Goal: Information Seeking & Learning: Learn about a topic

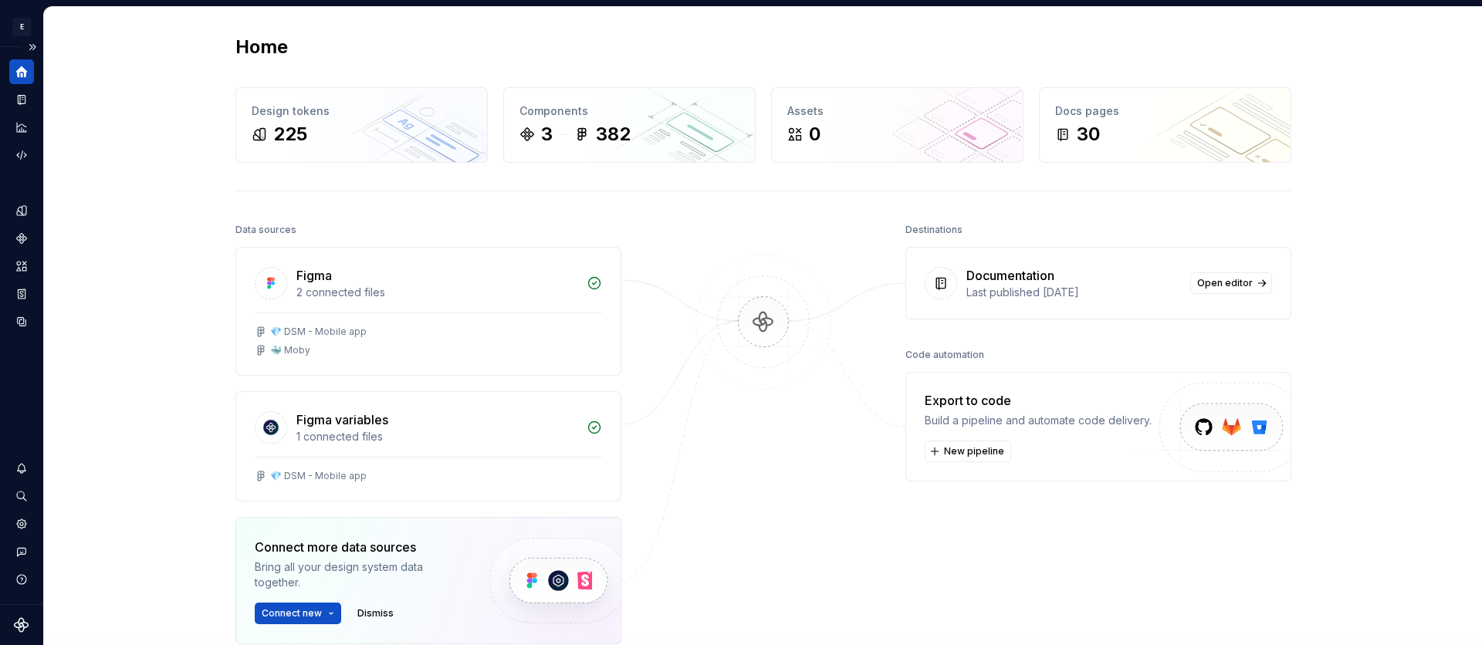
click at [30, 71] on div "Home" at bounding box center [21, 71] width 25 height 25
click at [27, 52] on button "Expand sidebar" at bounding box center [33, 47] width 22 height 22
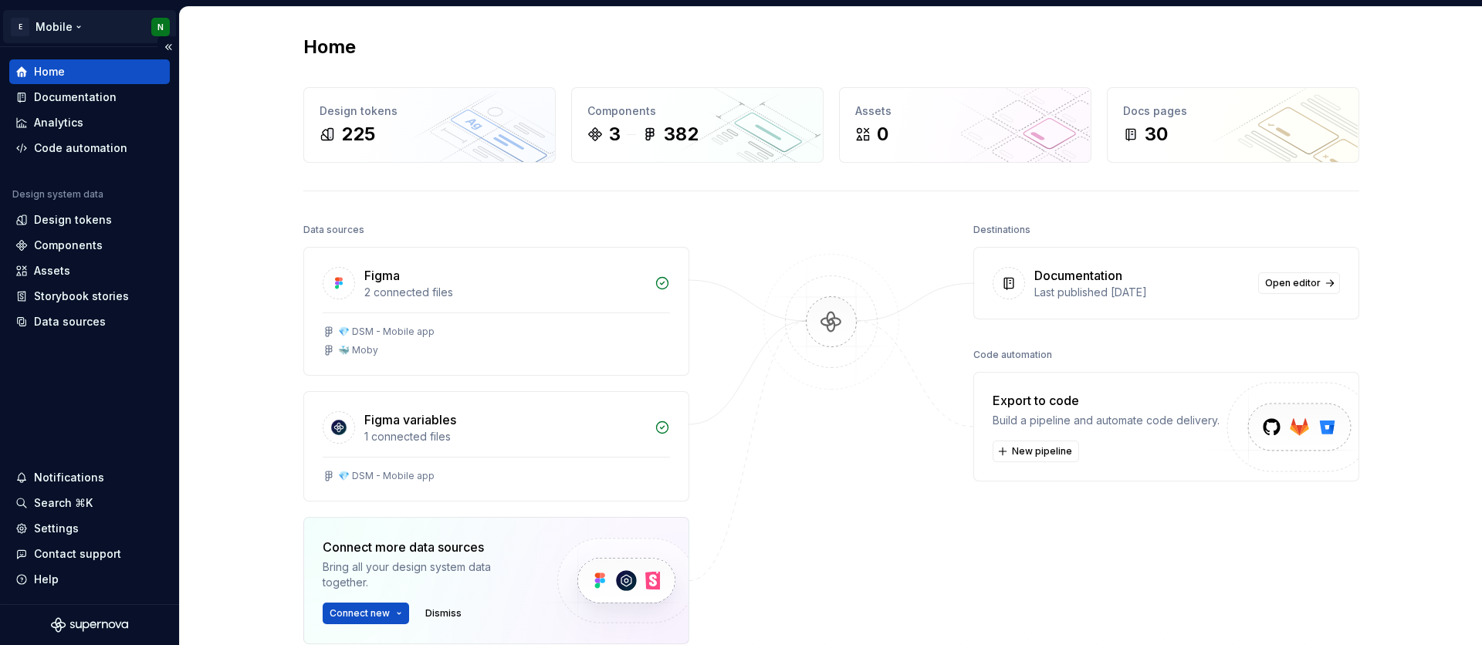
click at [45, 21] on html "E Mobile N Home Documentation Analytics Code automation Design system data Desi…" at bounding box center [741, 322] width 1482 height 645
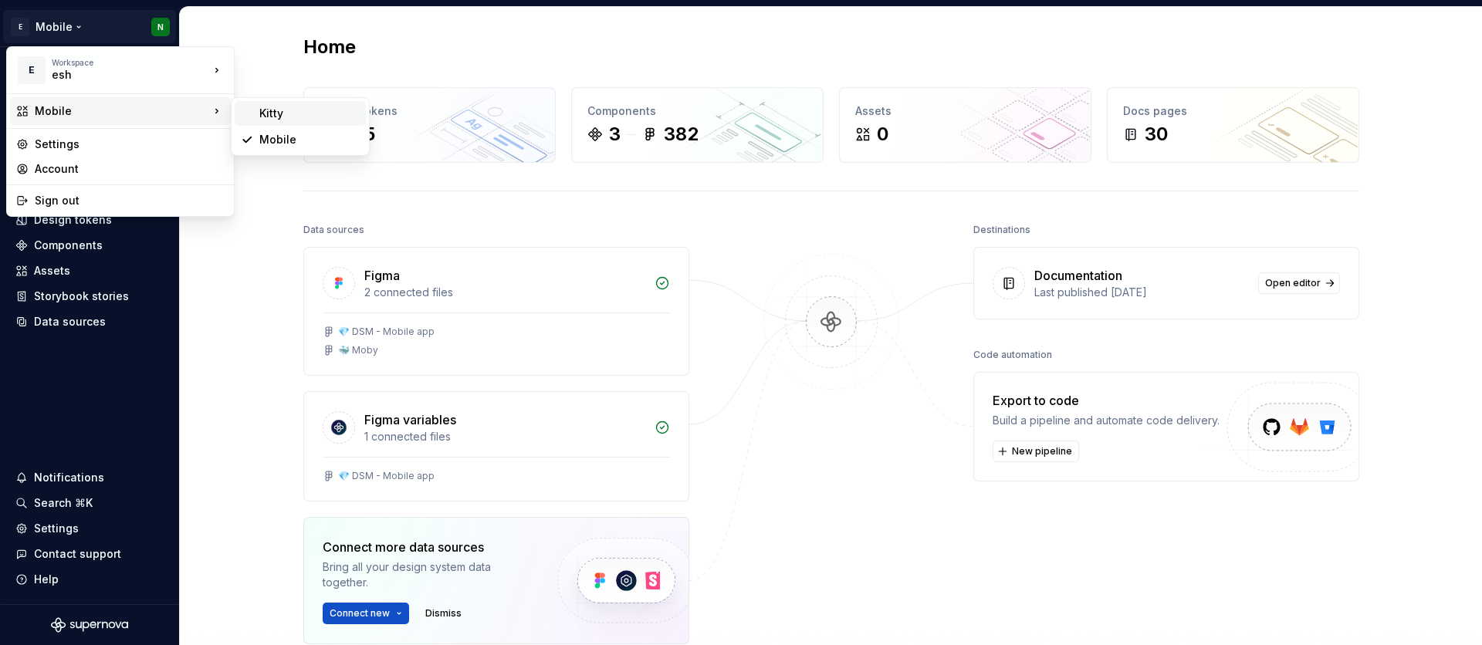
click at [316, 110] on div "Kitty" at bounding box center [309, 113] width 100 height 15
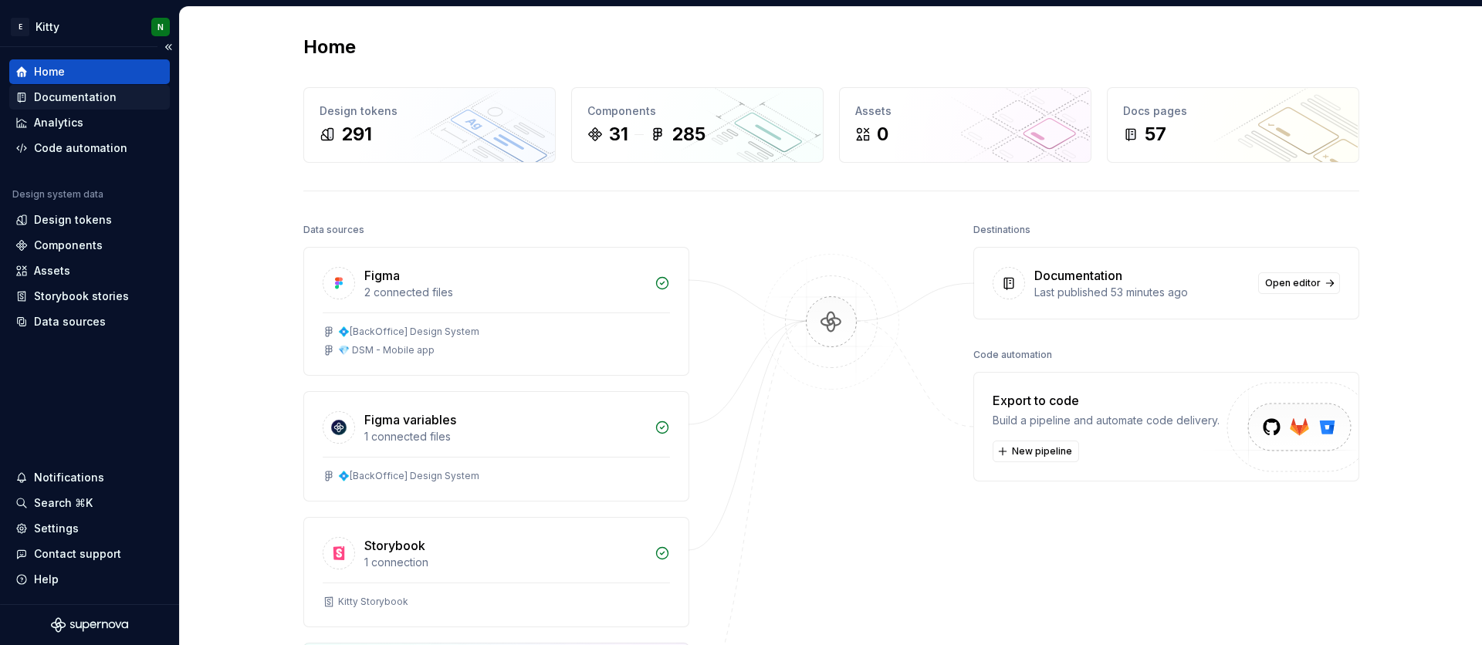
click at [76, 92] on div "Documentation" at bounding box center [75, 97] width 83 height 15
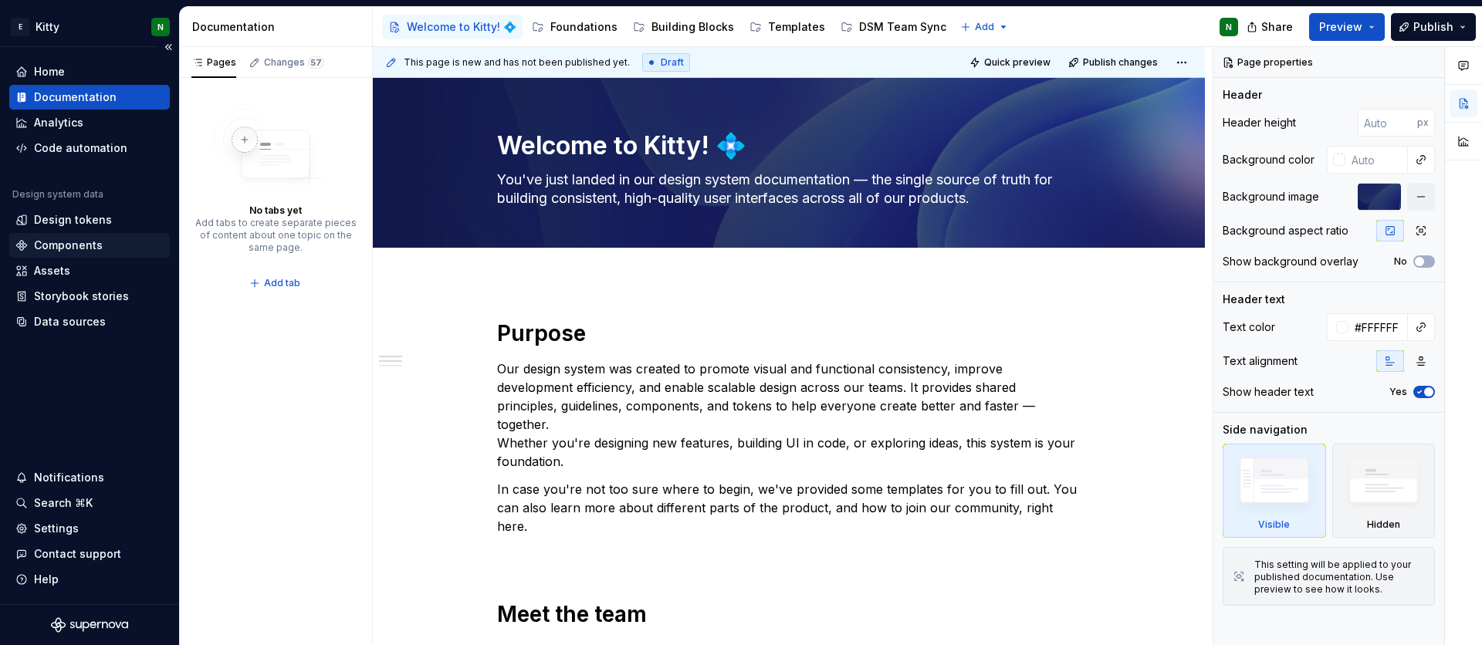
click at [95, 235] on div "Components" at bounding box center [89, 245] width 161 height 25
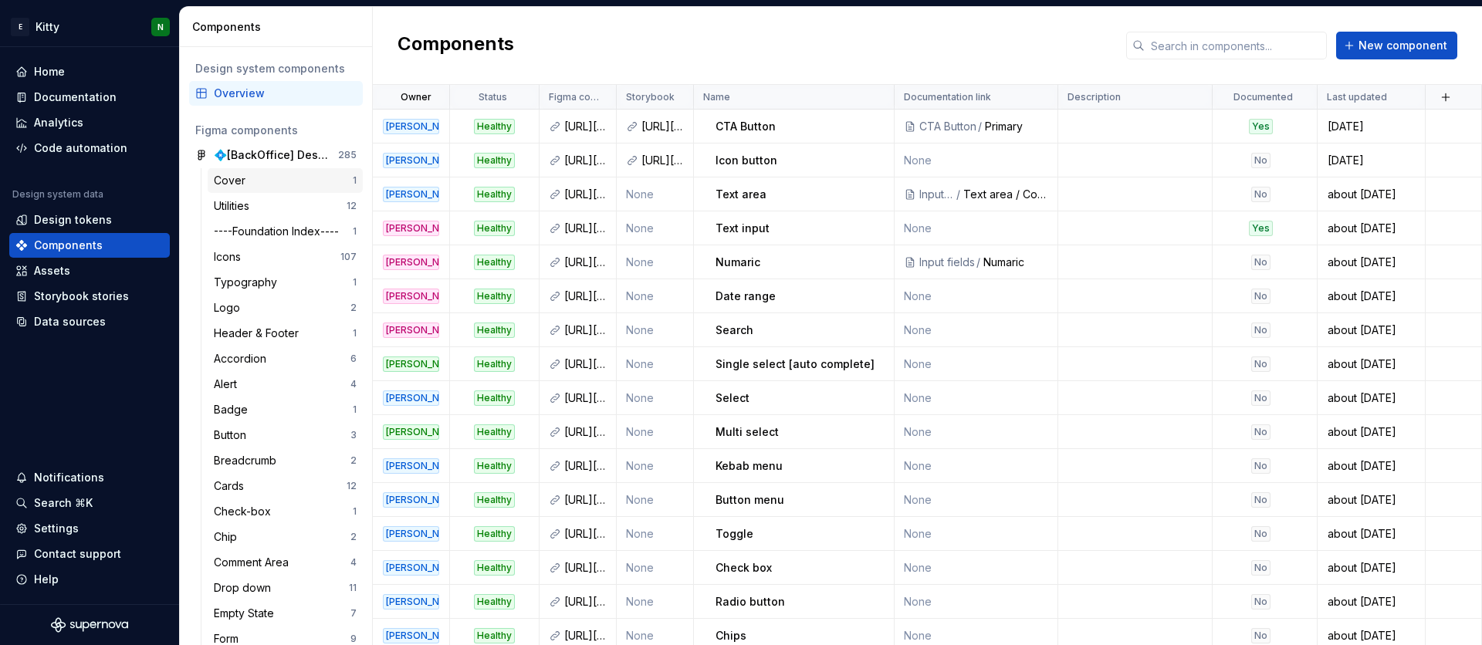
click at [269, 182] on div "Cover" at bounding box center [283, 180] width 139 height 15
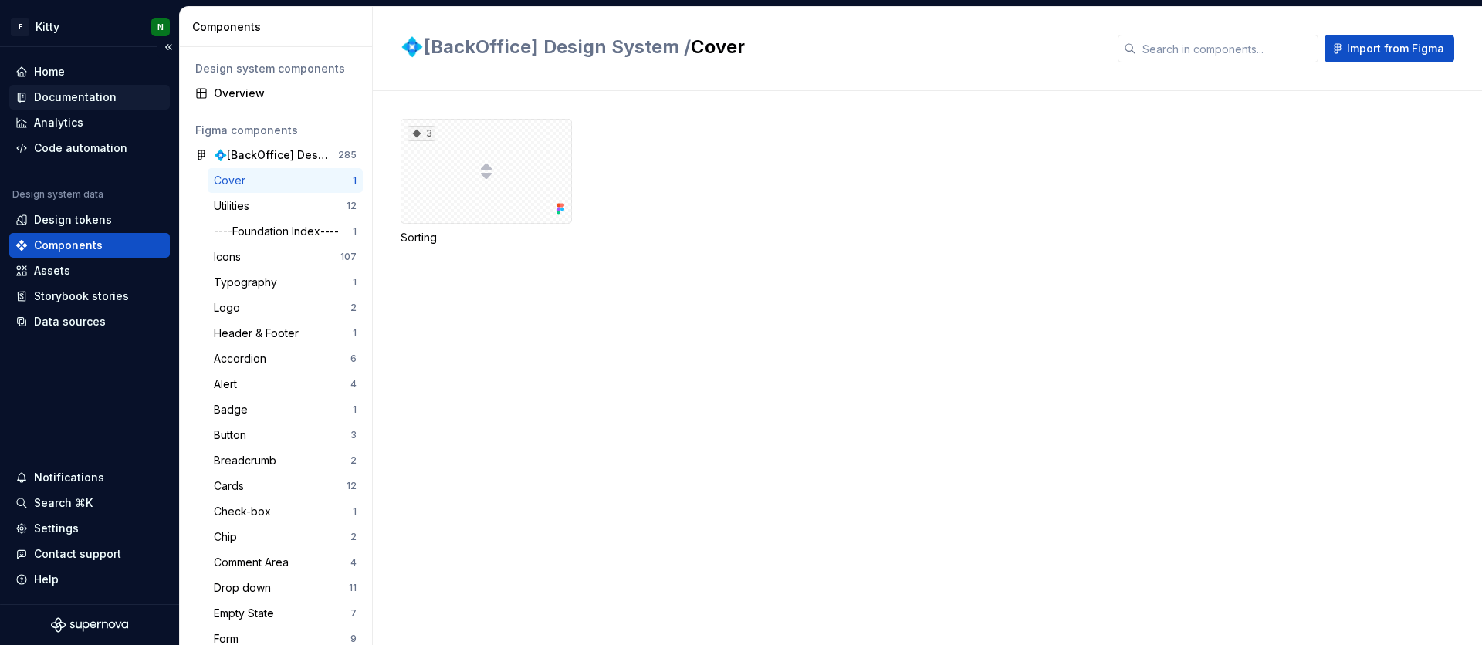
click at [106, 101] on div "Documentation" at bounding box center [75, 97] width 83 height 15
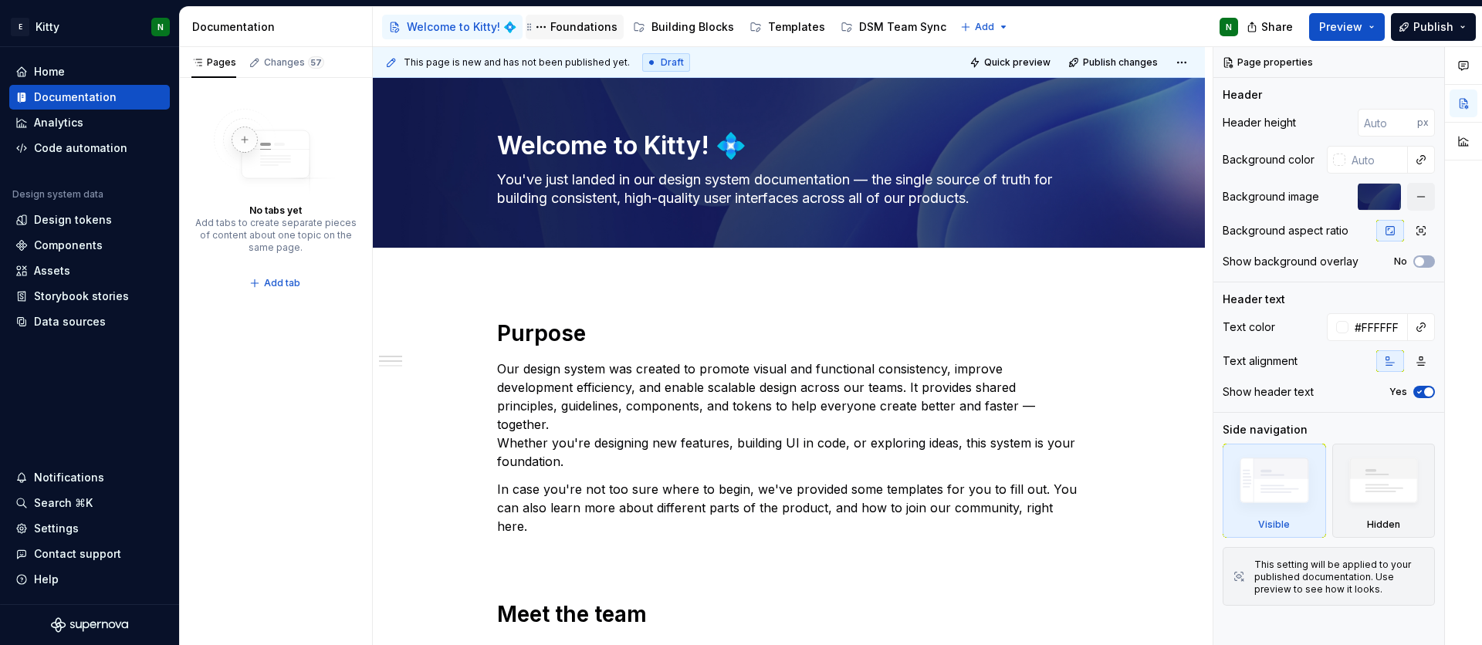
click at [573, 31] on div "Foundations" at bounding box center [583, 26] width 67 height 15
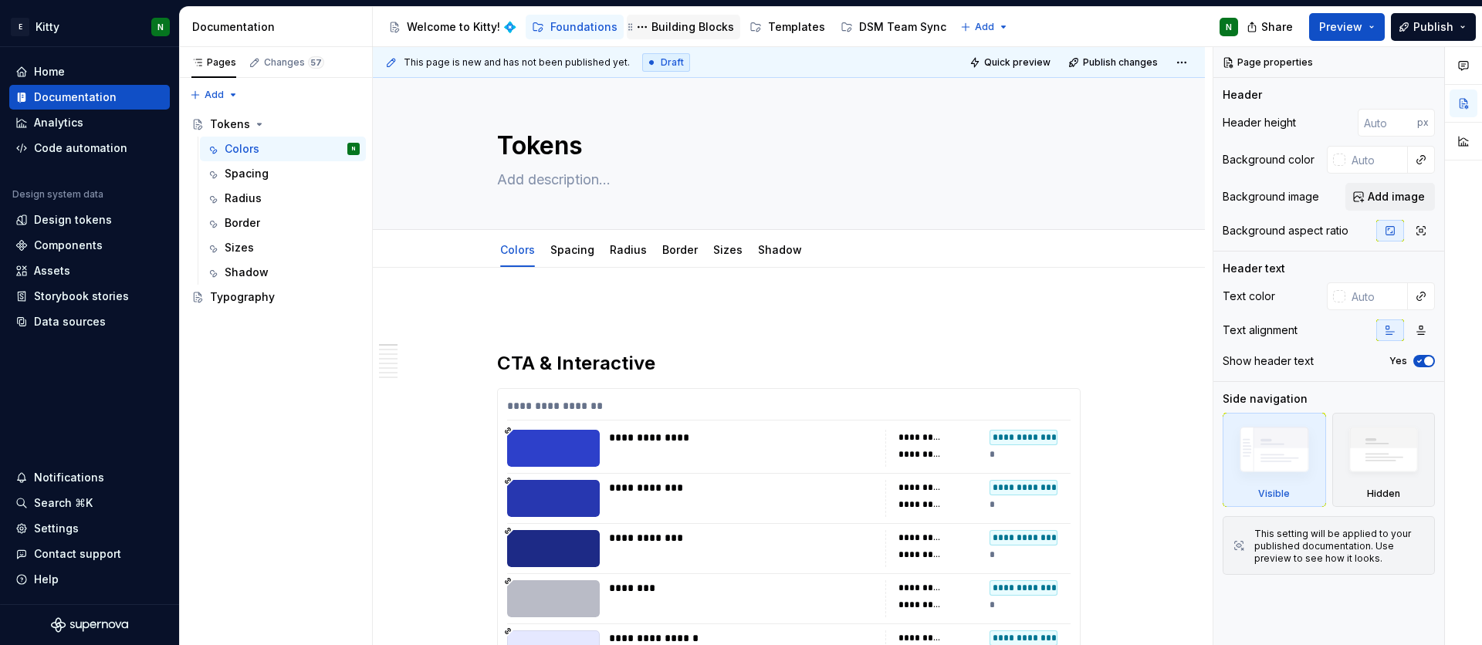
click at [668, 25] on div "Building Blocks" at bounding box center [692, 26] width 83 height 15
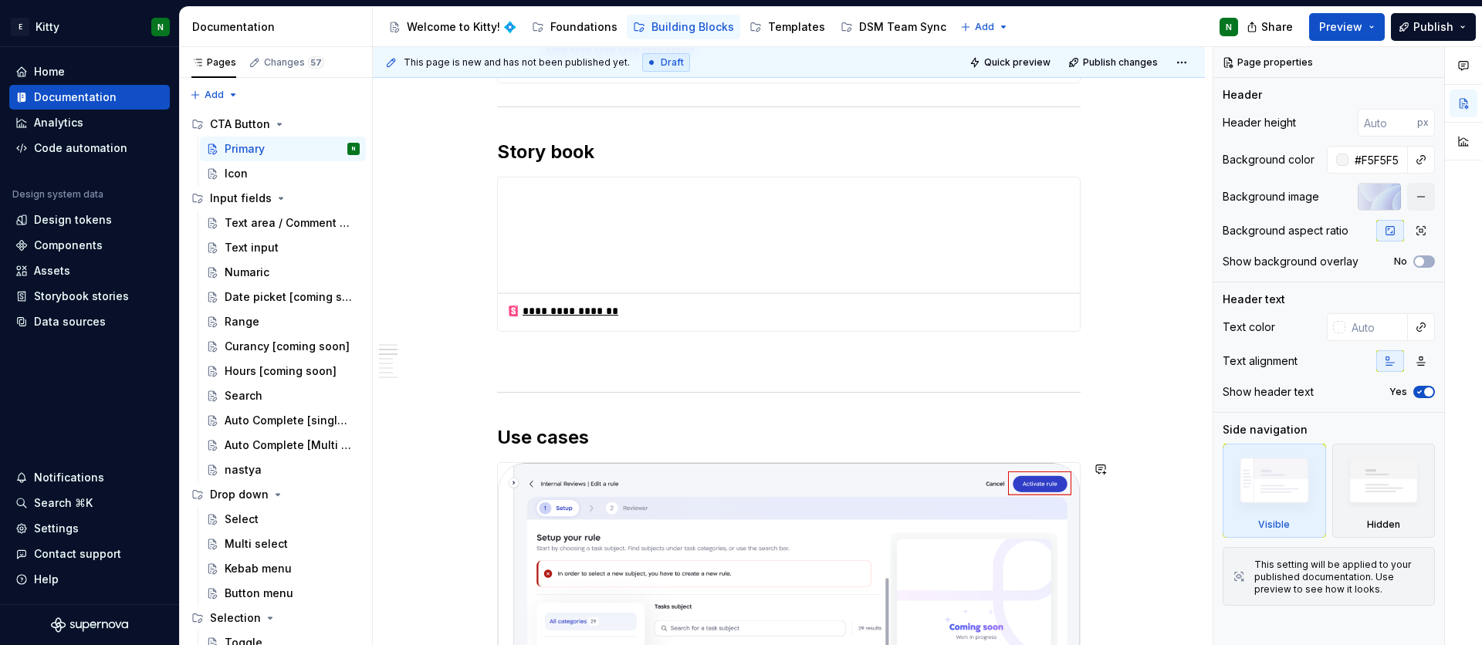
scroll to position [683, 0]
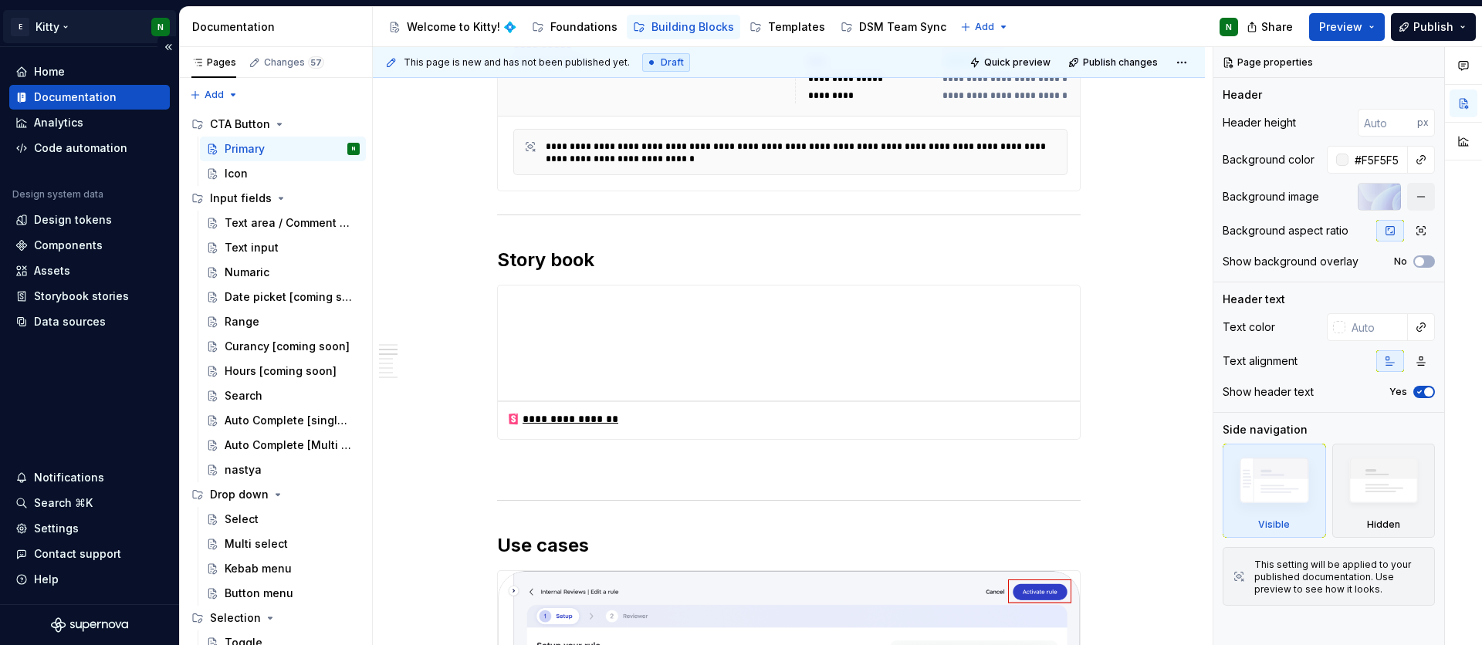
click at [62, 26] on html "E Kitty N Home Documentation Analytics Code automation Design system data Desig…" at bounding box center [741, 322] width 1482 height 645
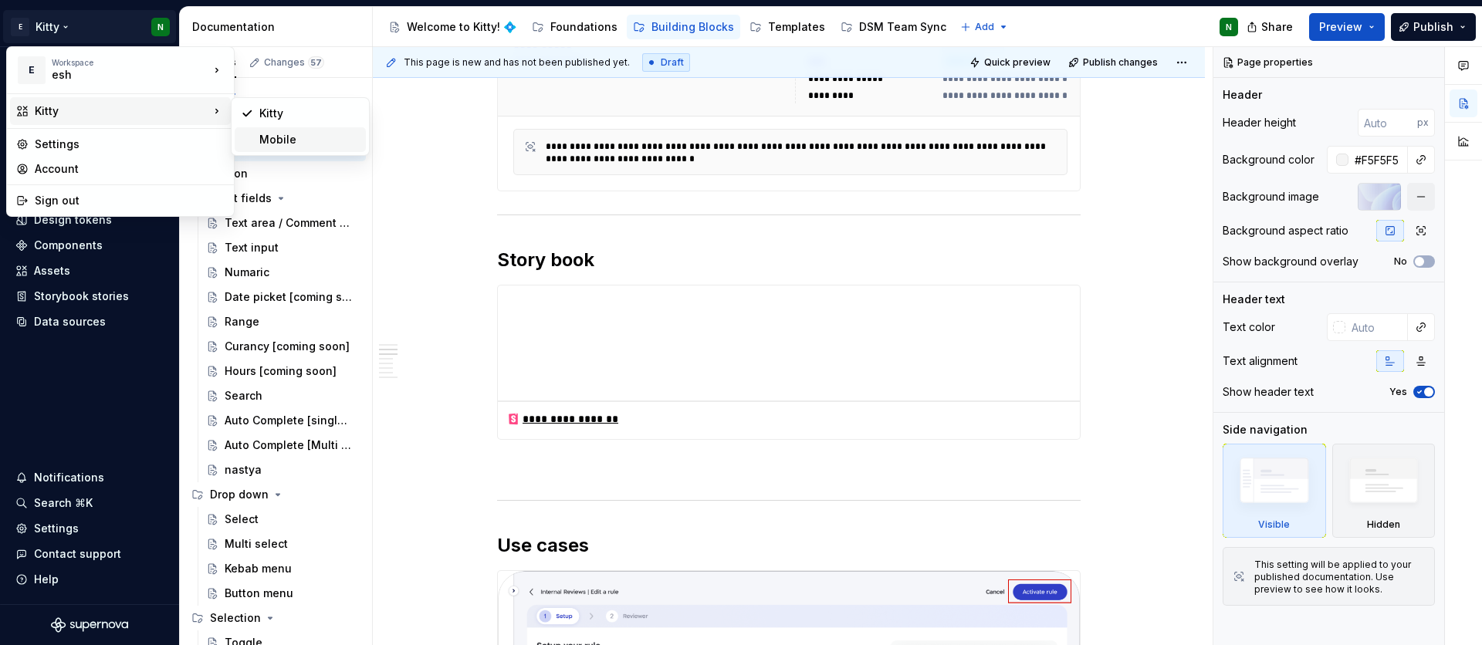
click at [293, 135] on div "Mobile" at bounding box center [309, 139] width 100 height 15
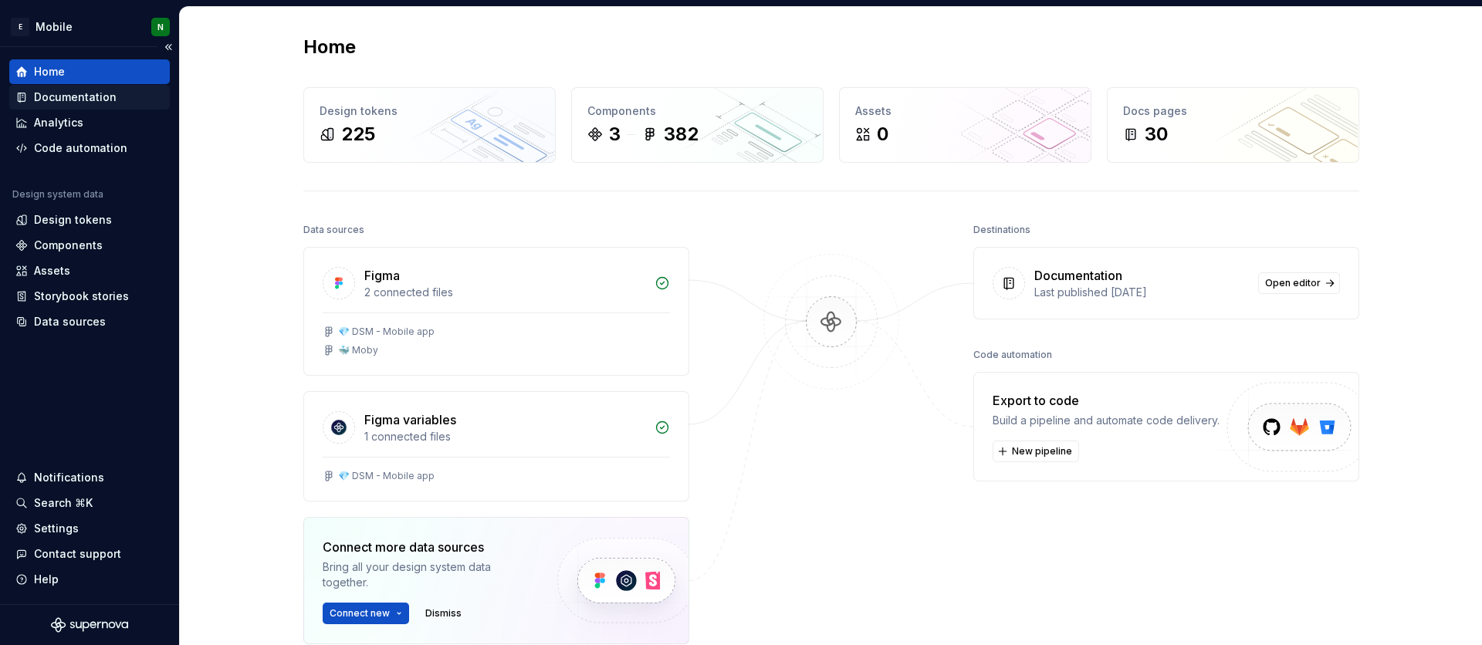
click at [92, 103] on div "Documentation" at bounding box center [75, 97] width 83 height 15
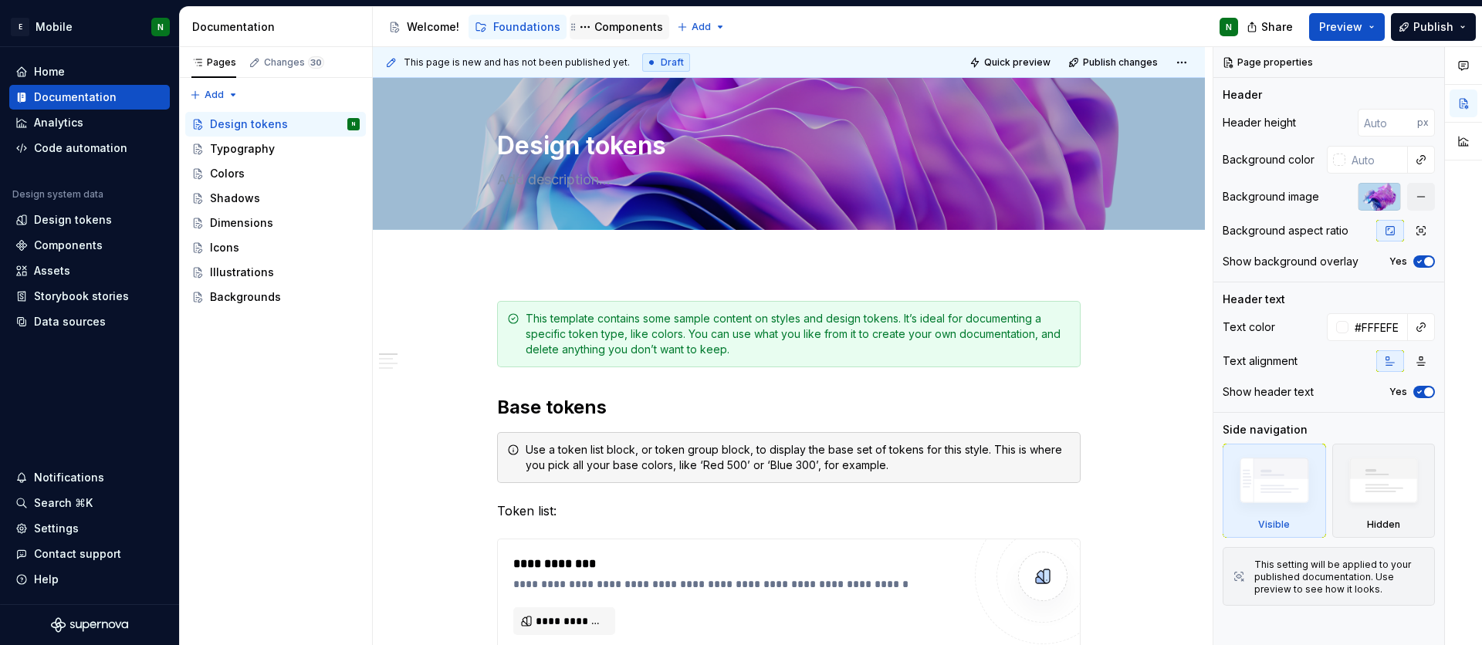
click at [606, 32] on div "Components" at bounding box center [628, 26] width 69 height 15
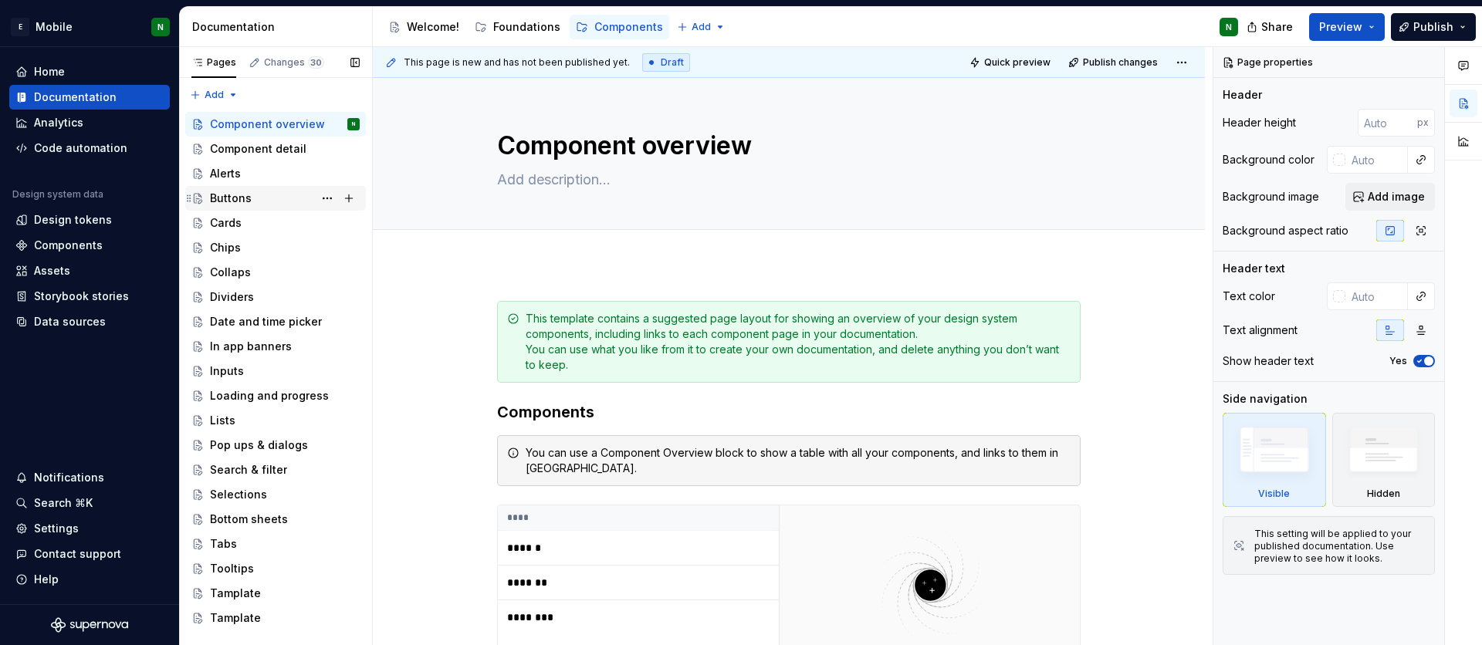
click at [274, 189] on div "Buttons" at bounding box center [285, 199] width 150 height 22
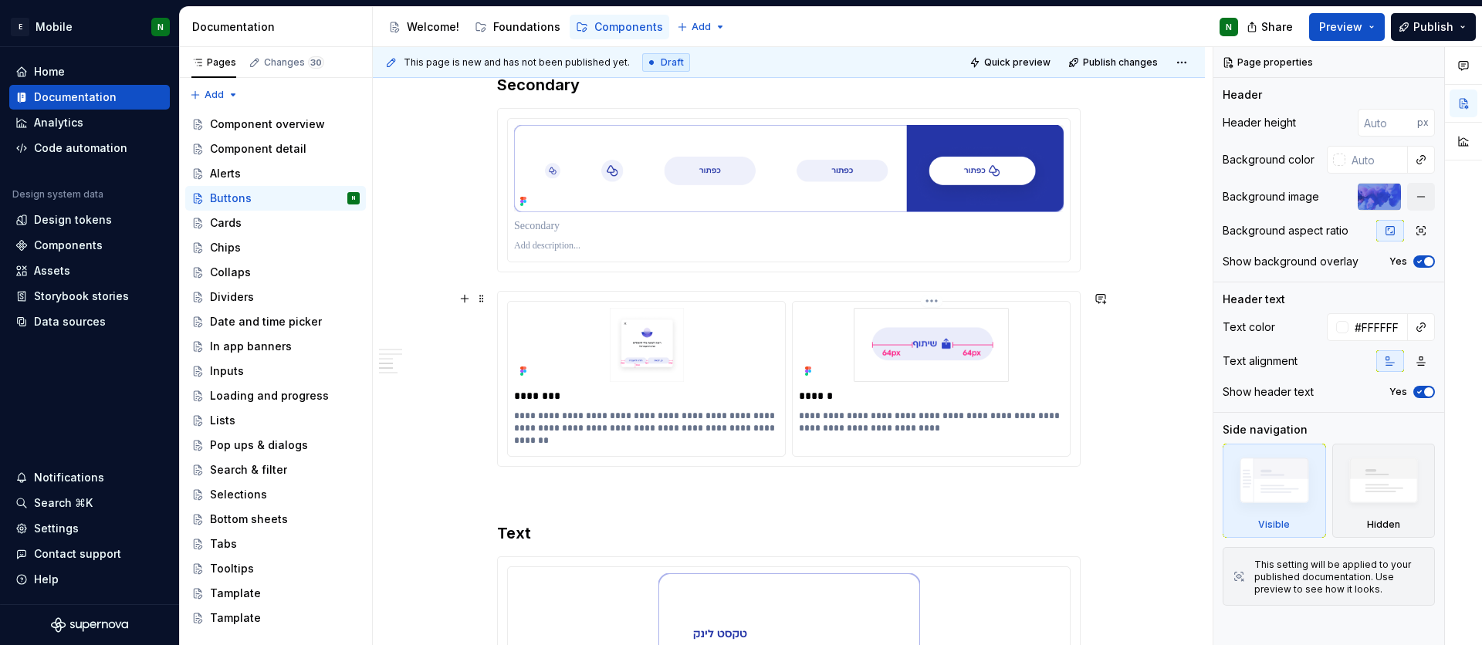
scroll to position [2314, 0]
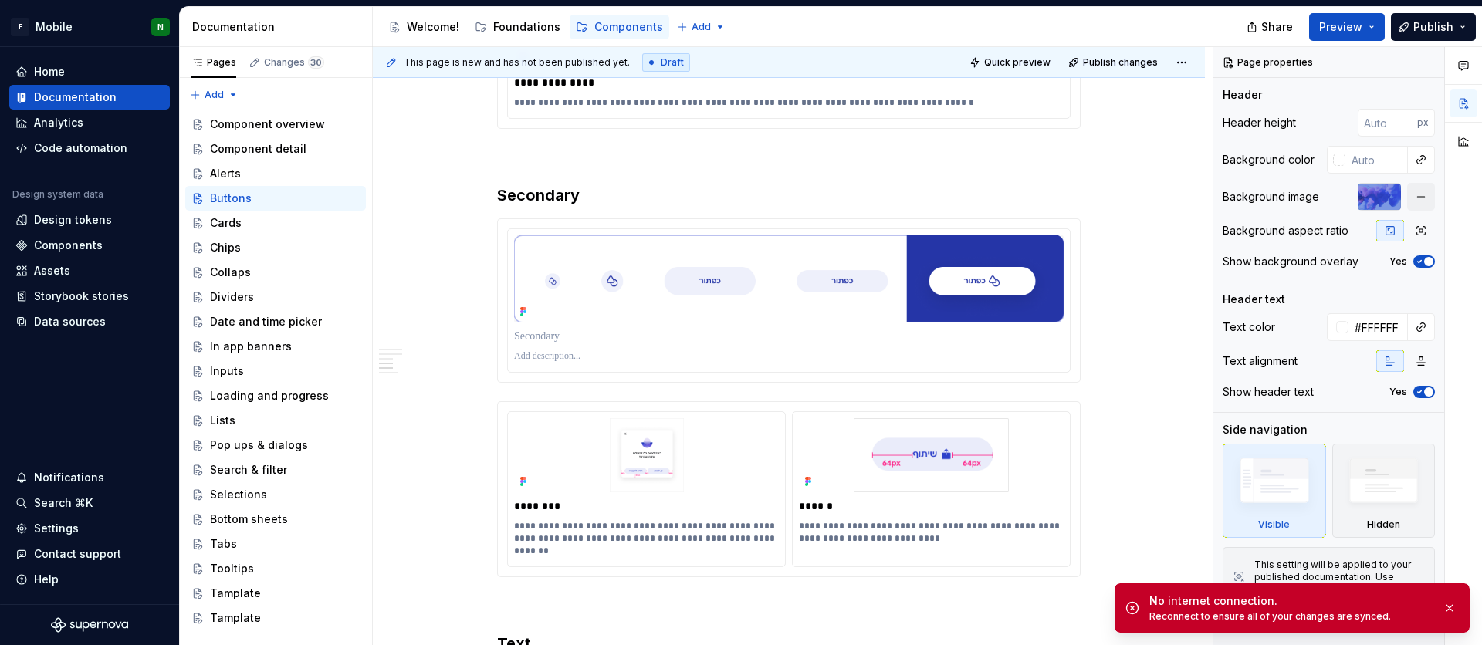
type textarea "*"
